Goal: Navigation & Orientation: Understand site structure

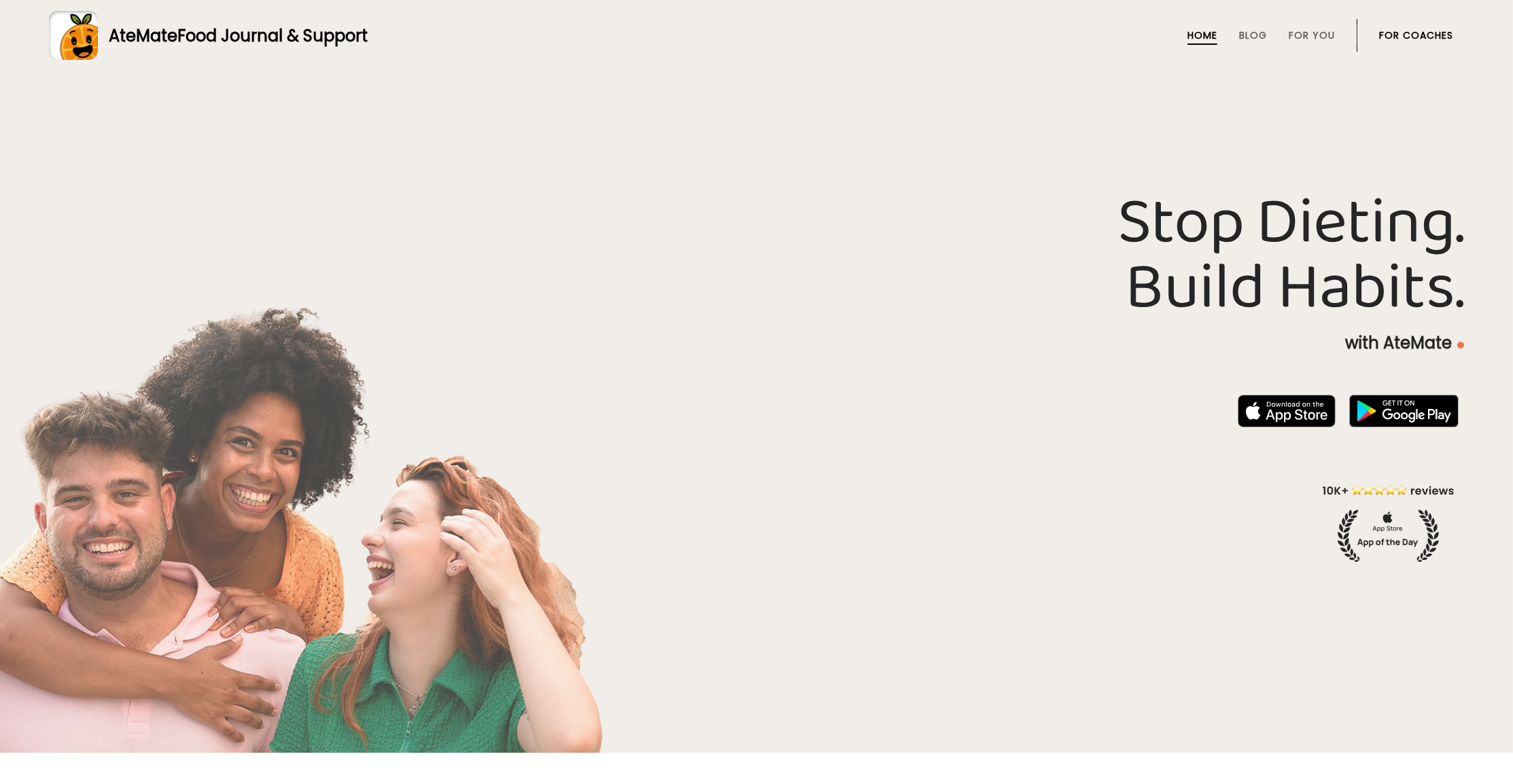
click at [1408, 35] on link "For Coaches" at bounding box center [1416, 35] width 74 height 11
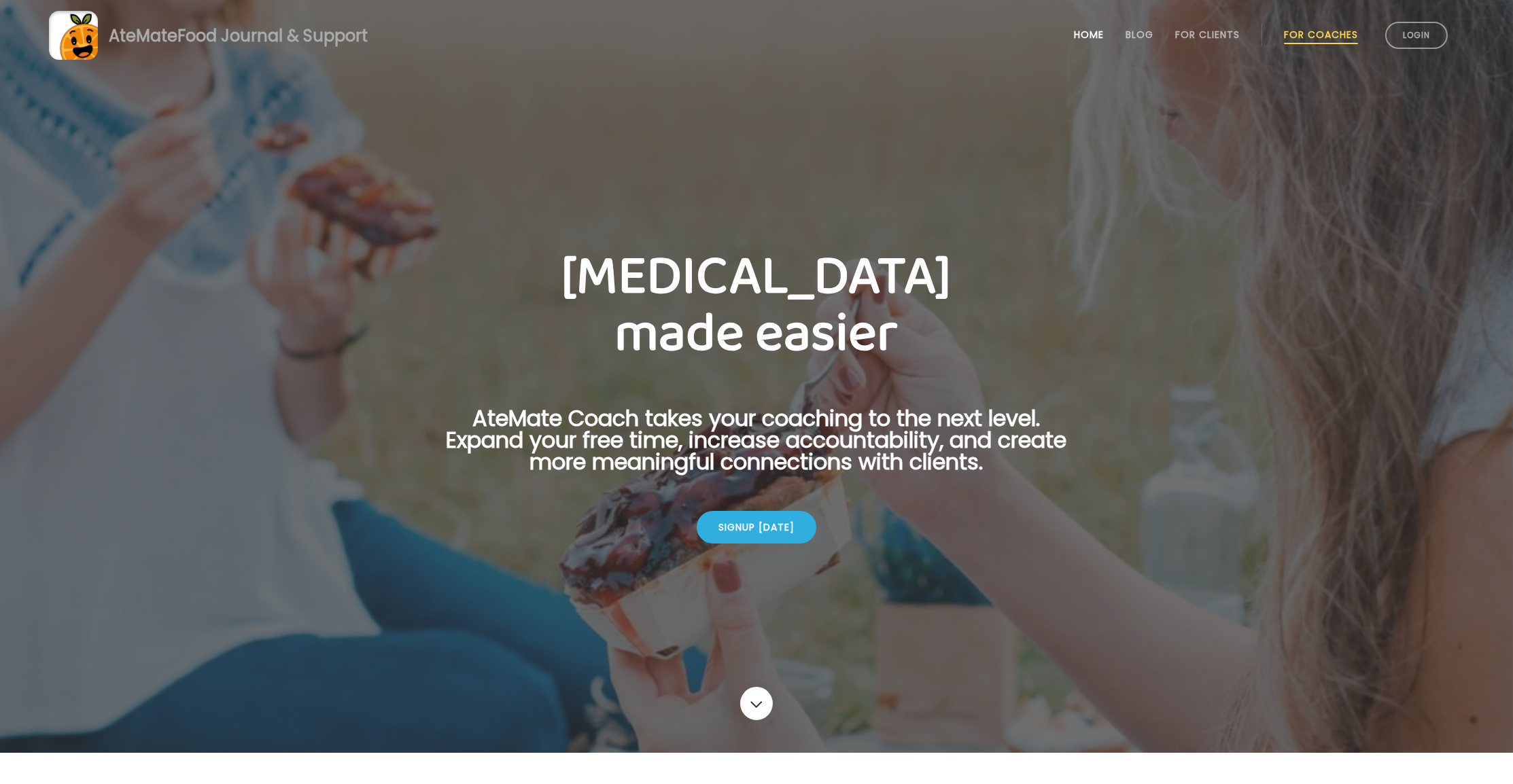
click at [1080, 36] on link "Home" at bounding box center [1089, 35] width 30 height 11
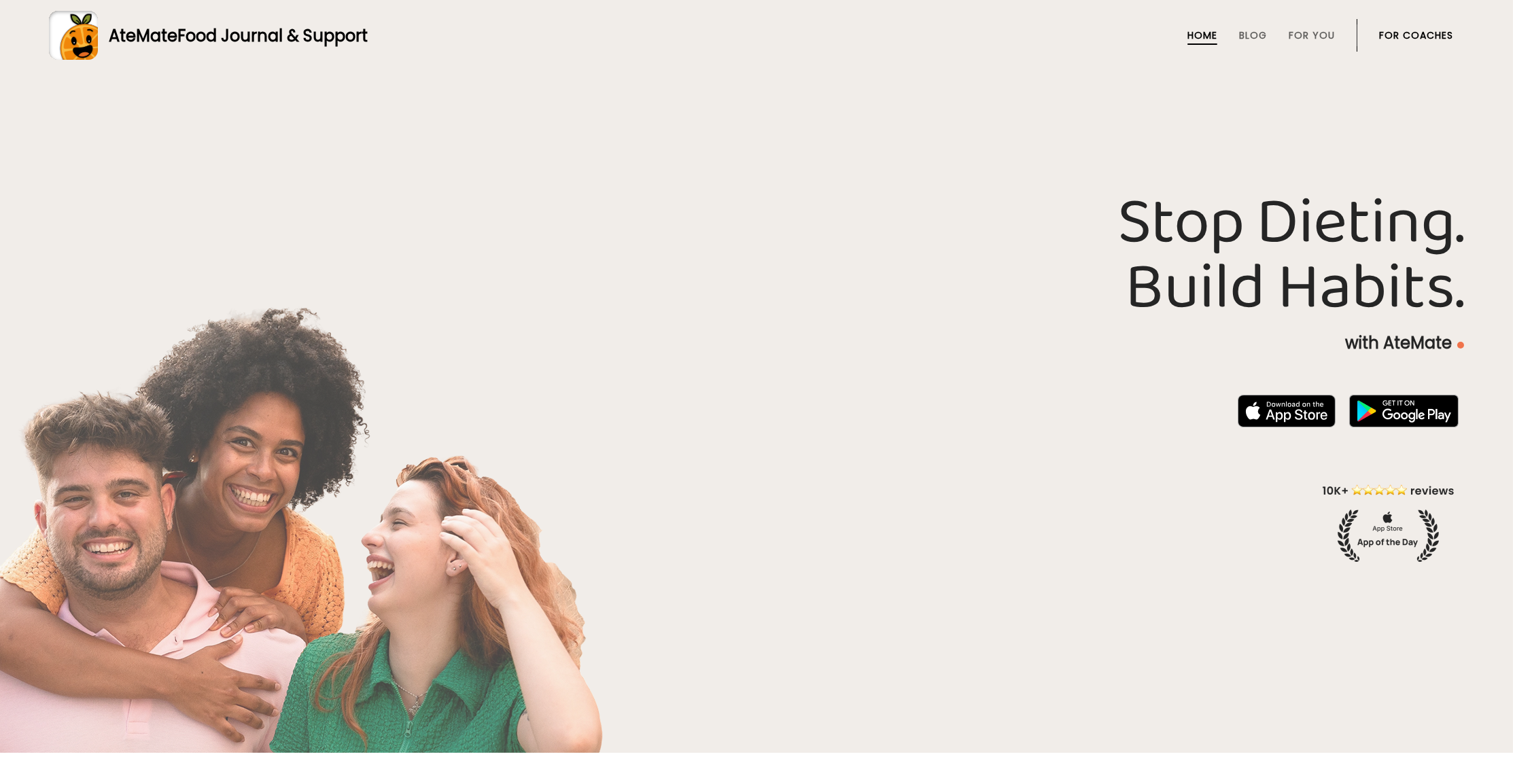
click at [1411, 35] on link "For Coaches" at bounding box center [1416, 35] width 74 height 11
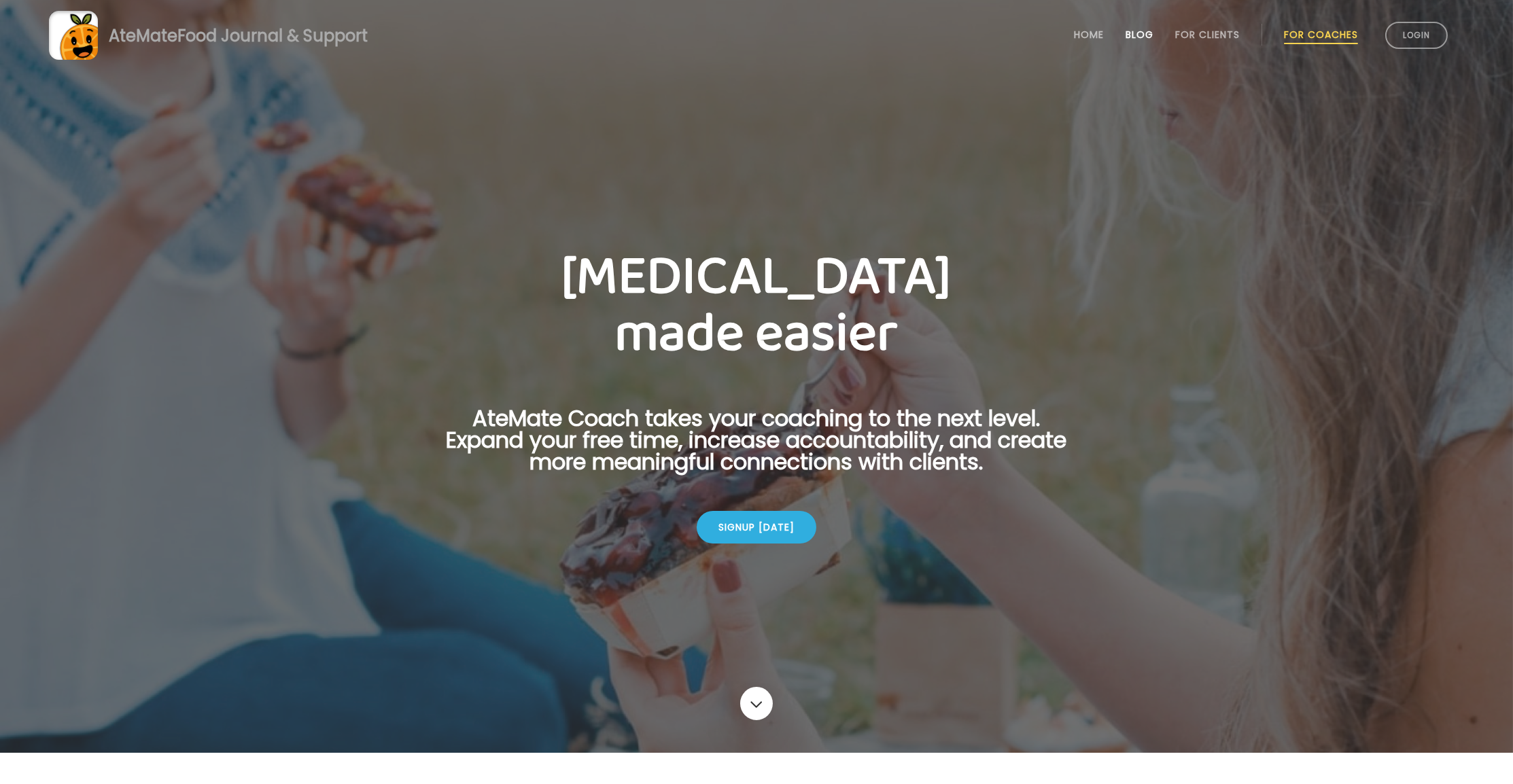
click at [1130, 37] on link "Blog" at bounding box center [1140, 35] width 28 height 11
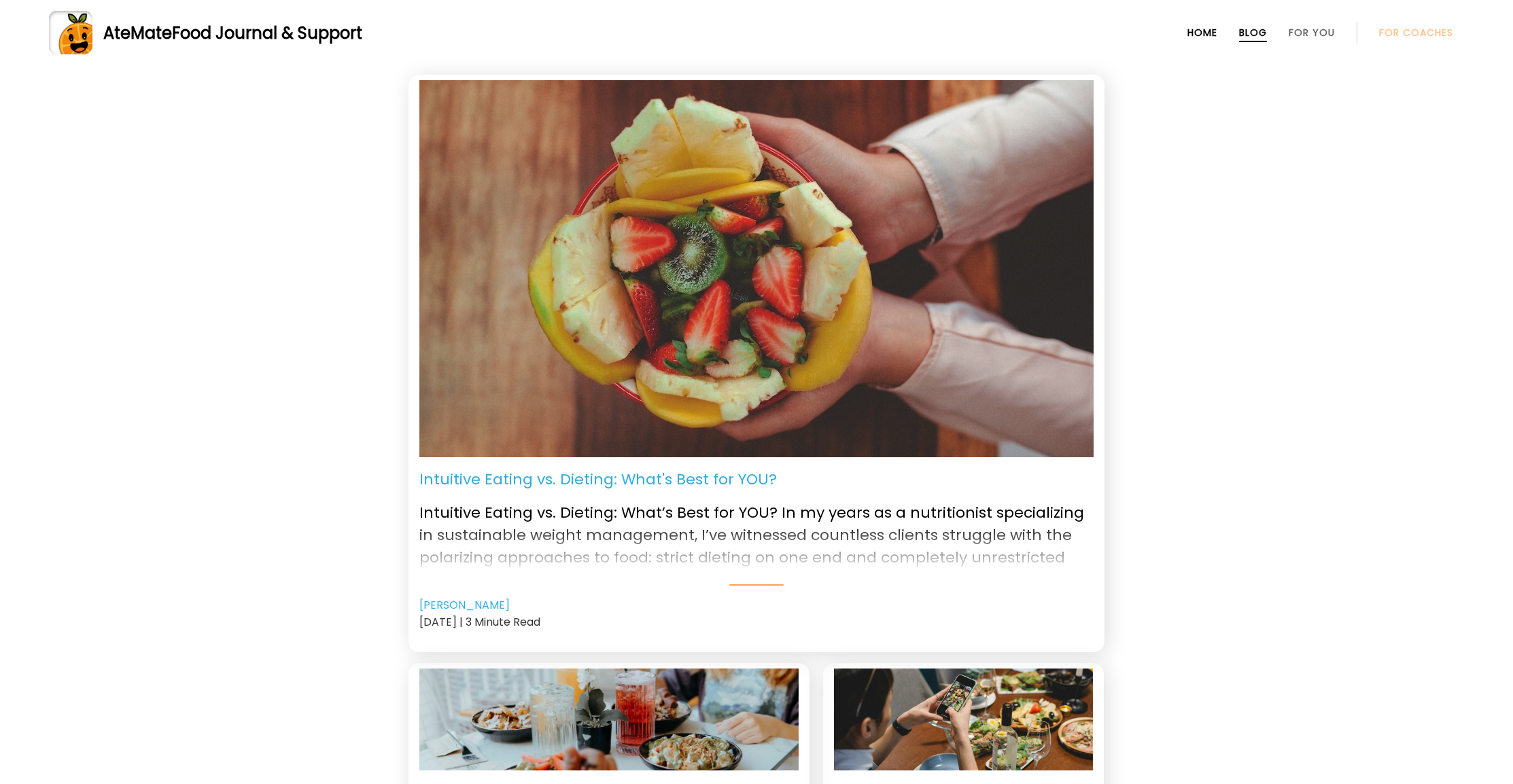
click at [1193, 30] on link "Home" at bounding box center [1202, 32] width 30 height 11
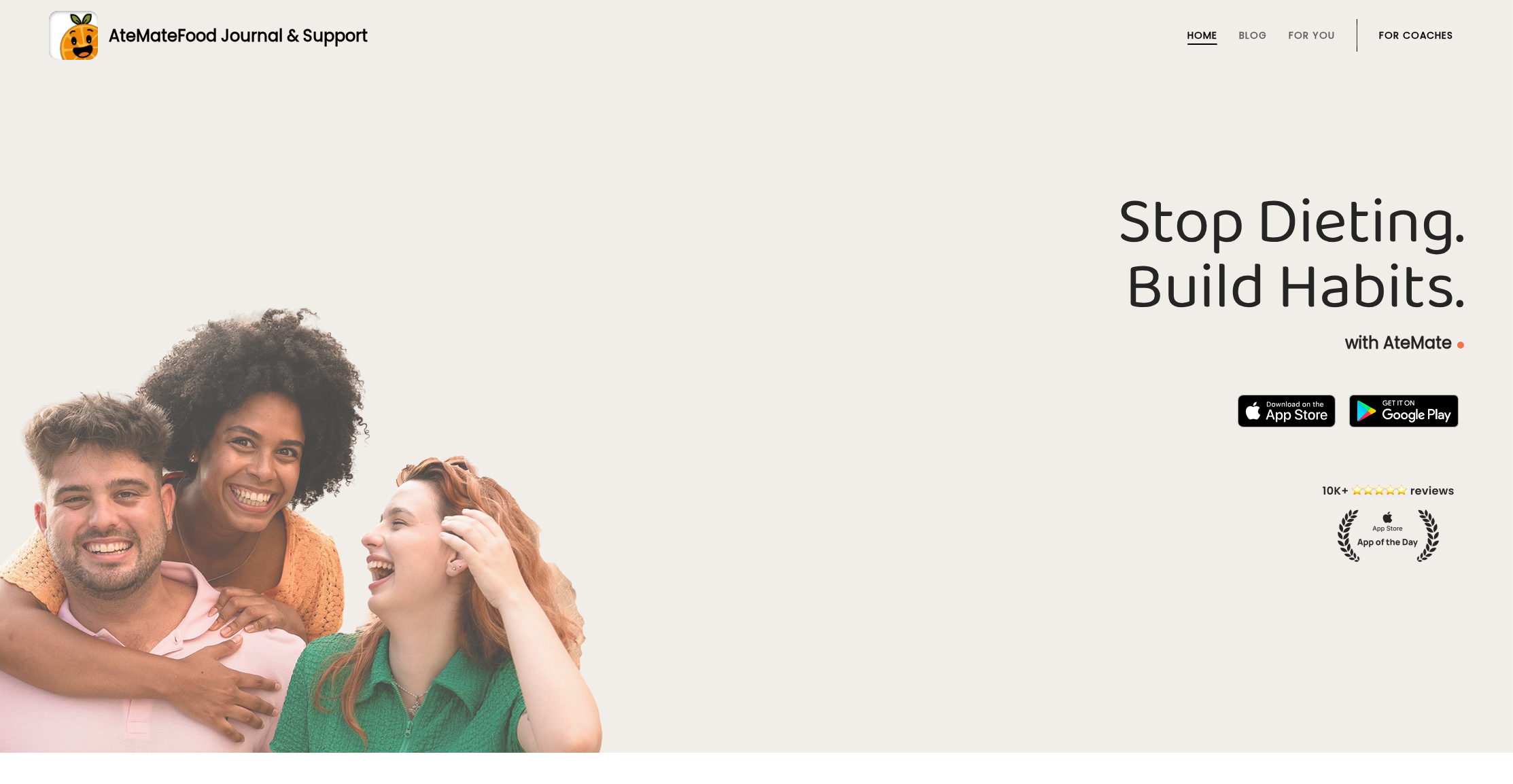
click at [1006, 126] on div at bounding box center [756, 376] width 1513 height 753
click at [1070, 169] on div at bounding box center [756, 376] width 1513 height 753
